Goal: Check status

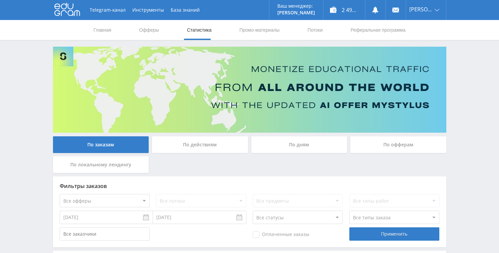
scroll to position [202, 0]
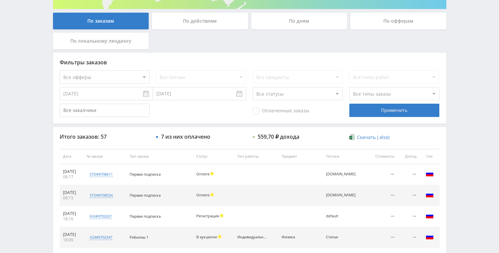
scroll to position [141, 0]
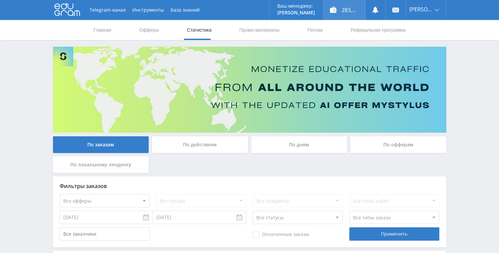
click at [345, 4] on div "283,05 ₽" at bounding box center [344, 10] width 42 height 20
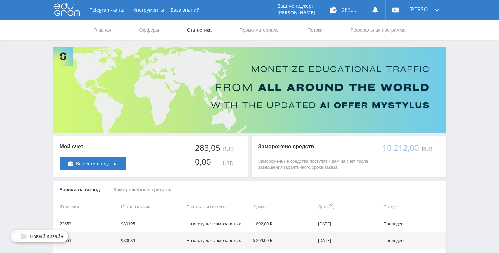
click at [199, 30] on link "Статистика" at bounding box center [199, 30] width 26 height 20
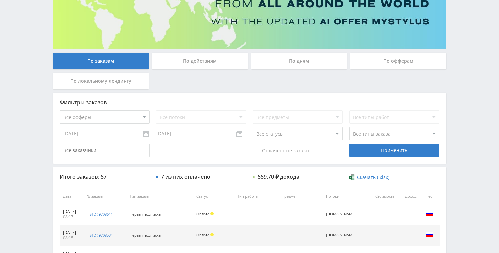
scroll to position [74, 0]
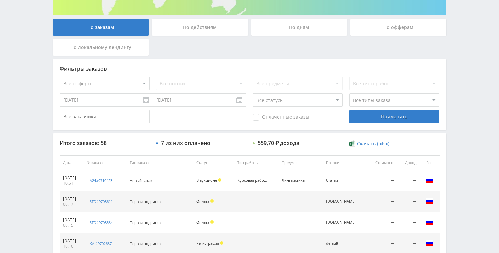
scroll to position [181, 0]
